Goal: Task Accomplishment & Management: Manage account settings

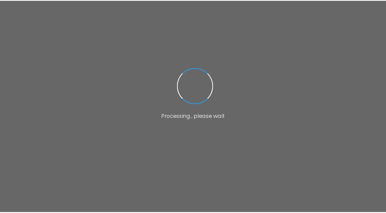
scroll to position [30, 0]
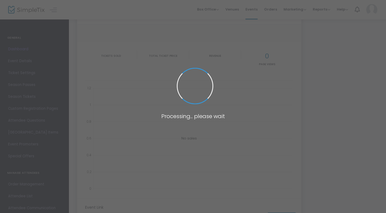
type input "[URL][DOMAIN_NAME]"
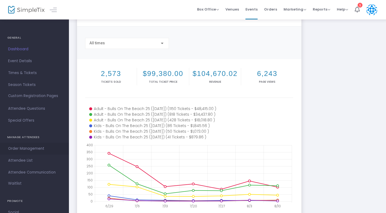
click at [40, 148] on span "Order Management" at bounding box center [34, 148] width 53 height 7
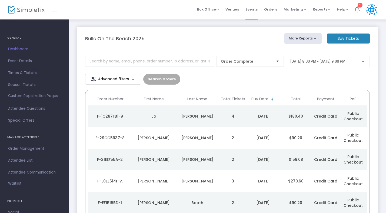
click at [291, 60] on span "[DATE] 8:00 PM - [DATE] 9:00 PM" at bounding box center [318, 61] width 55 height 4
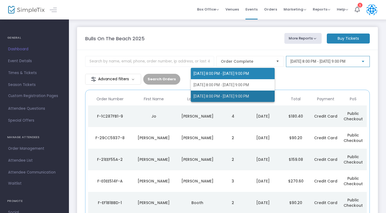
click at [249, 97] on span "[DATE] 8:00 PM - [DATE] 9:00 PM" at bounding box center [221, 96] width 55 height 4
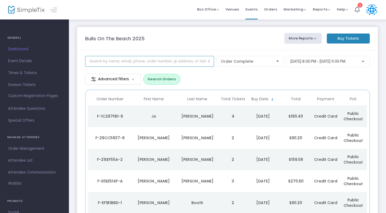
click at [103, 63] on input at bounding box center [149, 61] width 129 height 11
type input "[PERSON_NAME]"
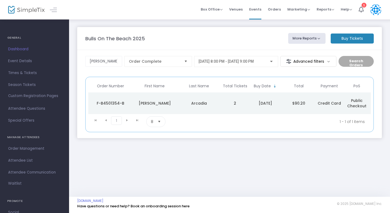
click at [198, 105] on div "Arcadia" at bounding box center [199, 103] width 42 height 5
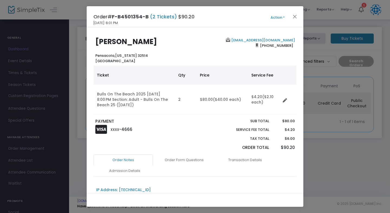
click at [281, 16] on button "Action" at bounding box center [277, 18] width 32 height 6
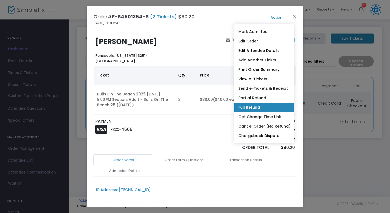
click at [257, 108] on link "Full Refund" at bounding box center [264, 107] width 60 height 9
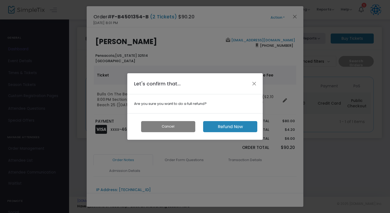
click at [239, 129] on button "Refund Now" at bounding box center [230, 126] width 54 height 11
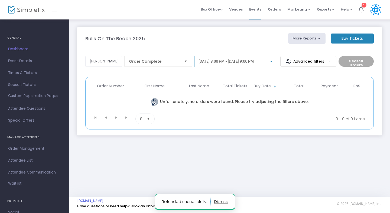
click at [253, 62] on span "[DATE] 8:00 PM - [DATE] 9:00 PM" at bounding box center [225, 61] width 55 height 4
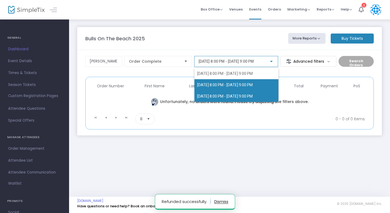
click at [246, 83] on span "[DATE] 8:00 PM - [DATE] 9:00 PM" at bounding box center [224, 85] width 55 height 4
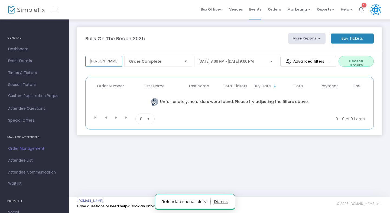
click at [101, 58] on input "[PERSON_NAME]" at bounding box center [103, 61] width 37 height 11
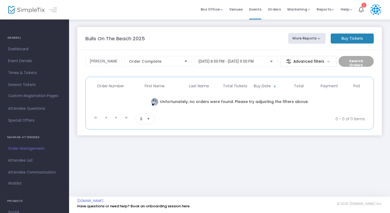
click at [212, 62] on span "[DATE] 8:00 PM - [DATE] 9:00 PM" at bounding box center [225, 61] width 55 height 4
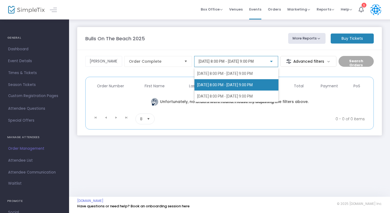
click at [205, 84] on span "[DATE] 8:00 PM - [DATE] 9:00 PM" at bounding box center [224, 85] width 55 height 4
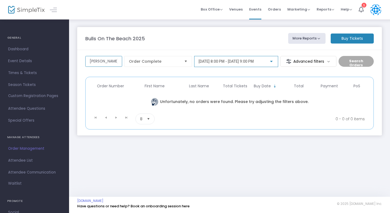
click at [112, 60] on input "[PERSON_NAME]" at bounding box center [103, 61] width 37 height 11
click at [20, 50] on span "Dashboard" at bounding box center [34, 49] width 53 height 7
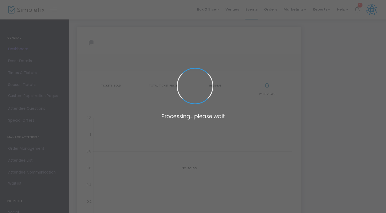
type input "[URL][DOMAIN_NAME]"
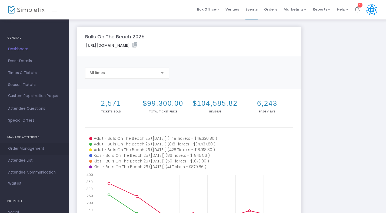
click at [38, 150] on span "Order Management" at bounding box center [34, 148] width 53 height 7
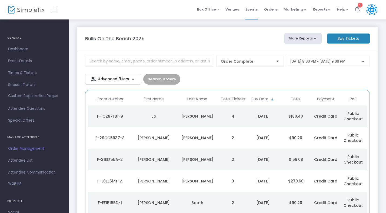
click at [291, 62] on span "[DATE] 8:00 PM - [DATE] 9:00 PM" at bounding box center [318, 61] width 55 height 4
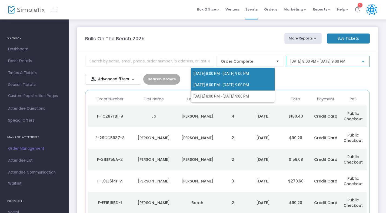
click at [249, 85] on span "[DATE] 8:00 PM - [DATE] 9:00 PM" at bounding box center [221, 85] width 55 height 4
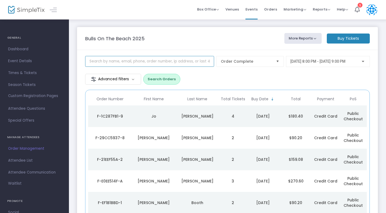
click at [108, 61] on input at bounding box center [149, 61] width 129 height 11
type input "[PERSON_NAME]"
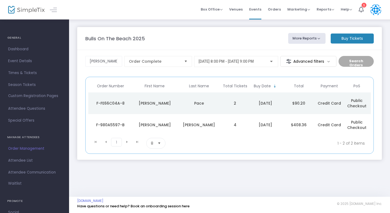
click at [208, 104] on div "Pace" at bounding box center [199, 103] width 42 height 5
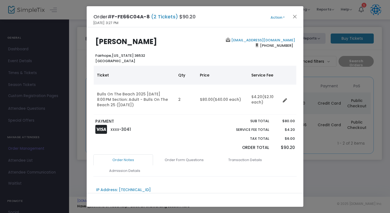
click at [279, 21] on div "Order# F-FE66C04A-8 (2 Tickets) $90.20 [DATE] 3:27 PM Action Mark Admitted Edit…" at bounding box center [195, 16] width 216 height 21
click at [278, 16] on button "Action" at bounding box center [277, 18] width 32 height 6
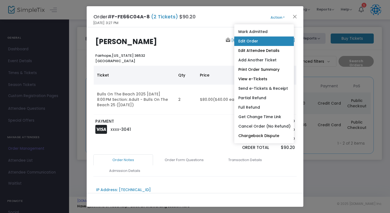
click at [256, 41] on link "Edit Order" at bounding box center [264, 41] width 60 height 9
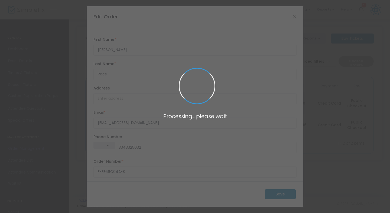
type input "[PHONE_NUMBER]"
type input "[GEOGRAPHIC_DATA]"
type input "[US_STATE]"
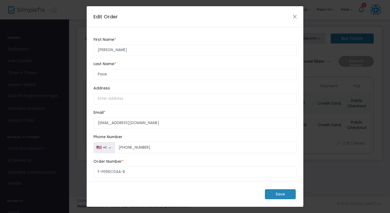
scroll to position [54, 0]
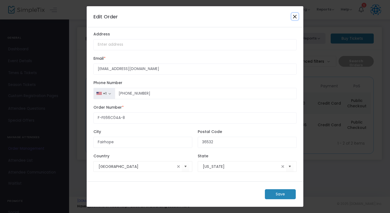
click at [293, 15] on button "Close" at bounding box center [294, 16] width 7 height 7
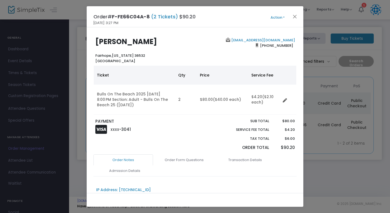
click at [280, 16] on button "Action" at bounding box center [277, 18] width 32 height 6
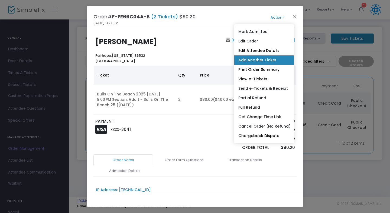
click at [262, 59] on link "Add Another Ticket" at bounding box center [264, 59] width 60 height 9
